Goal: Book appointment/travel/reservation

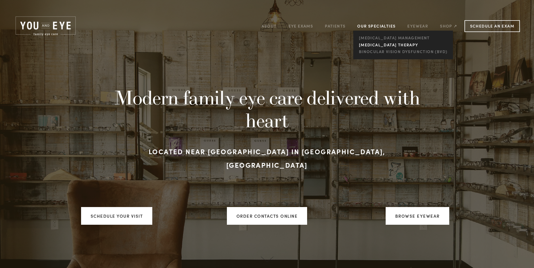
click at [392, 42] on link "[MEDICAL_DATA] Therapy" at bounding box center [402, 44] width 91 height 7
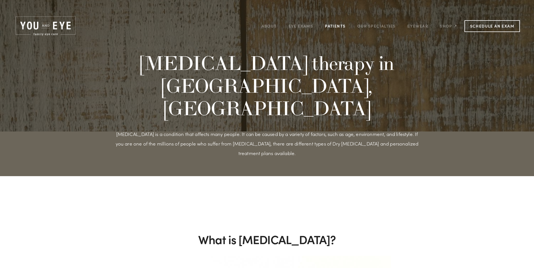
click at [339, 25] on link "Patients" at bounding box center [335, 26] width 21 height 9
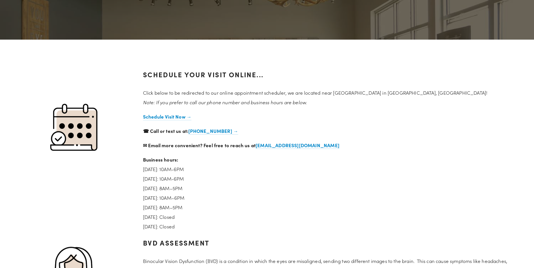
scroll to position [113, 0]
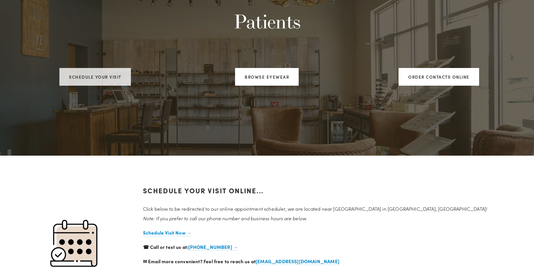
drag, startPoint x: 104, startPoint y: 75, endPoint x: 109, endPoint y: 73, distance: 5.6
click at [104, 75] on link "Schedule your visit" at bounding box center [94, 77] width 71 height 18
